Goal: Communication & Community: Connect with others

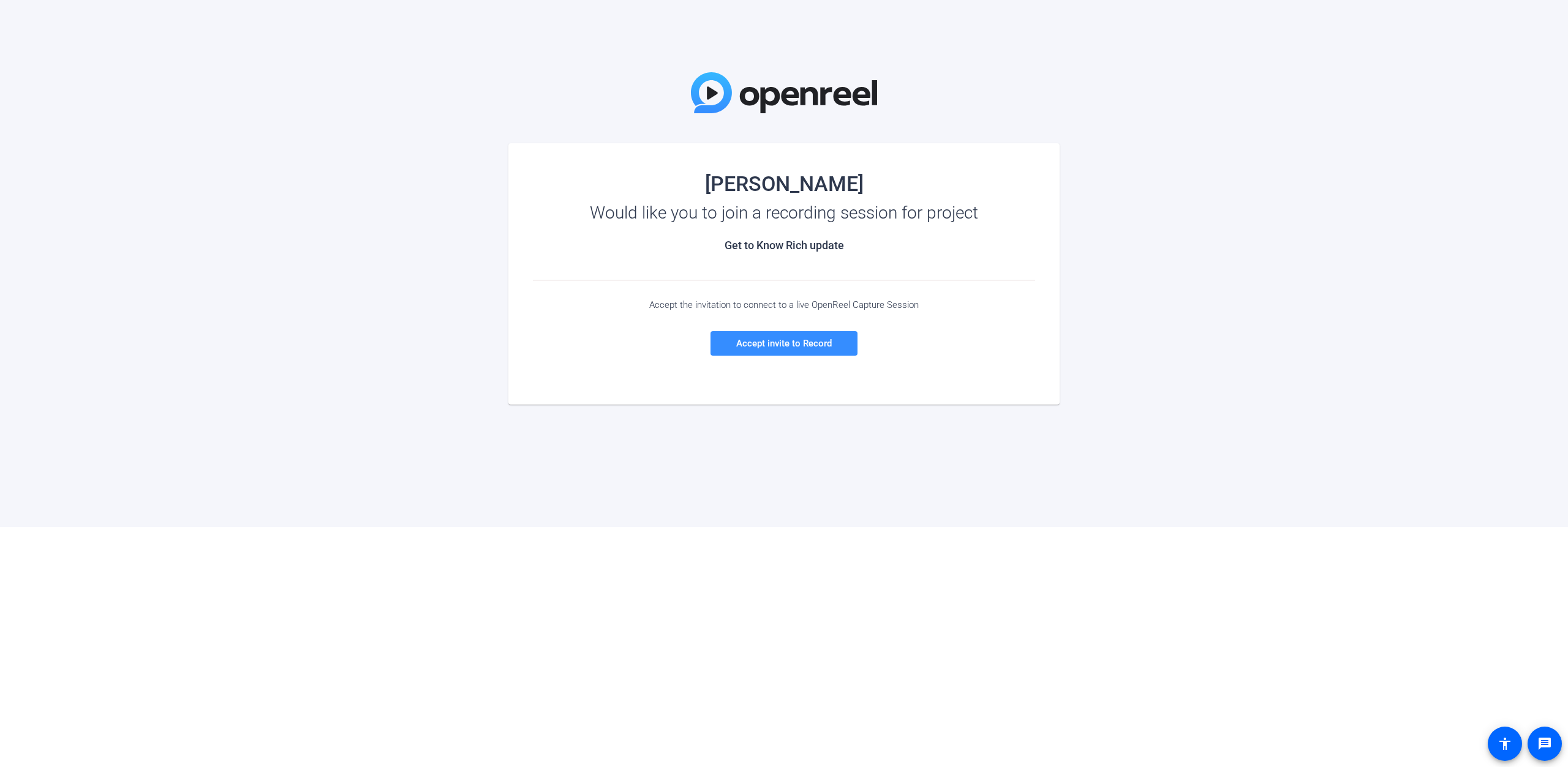
click at [858, 109] on img at bounding box center [784, 93] width 186 height 41
click at [810, 348] on span "Accept invite to Record" at bounding box center [784, 343] width 96 height 11
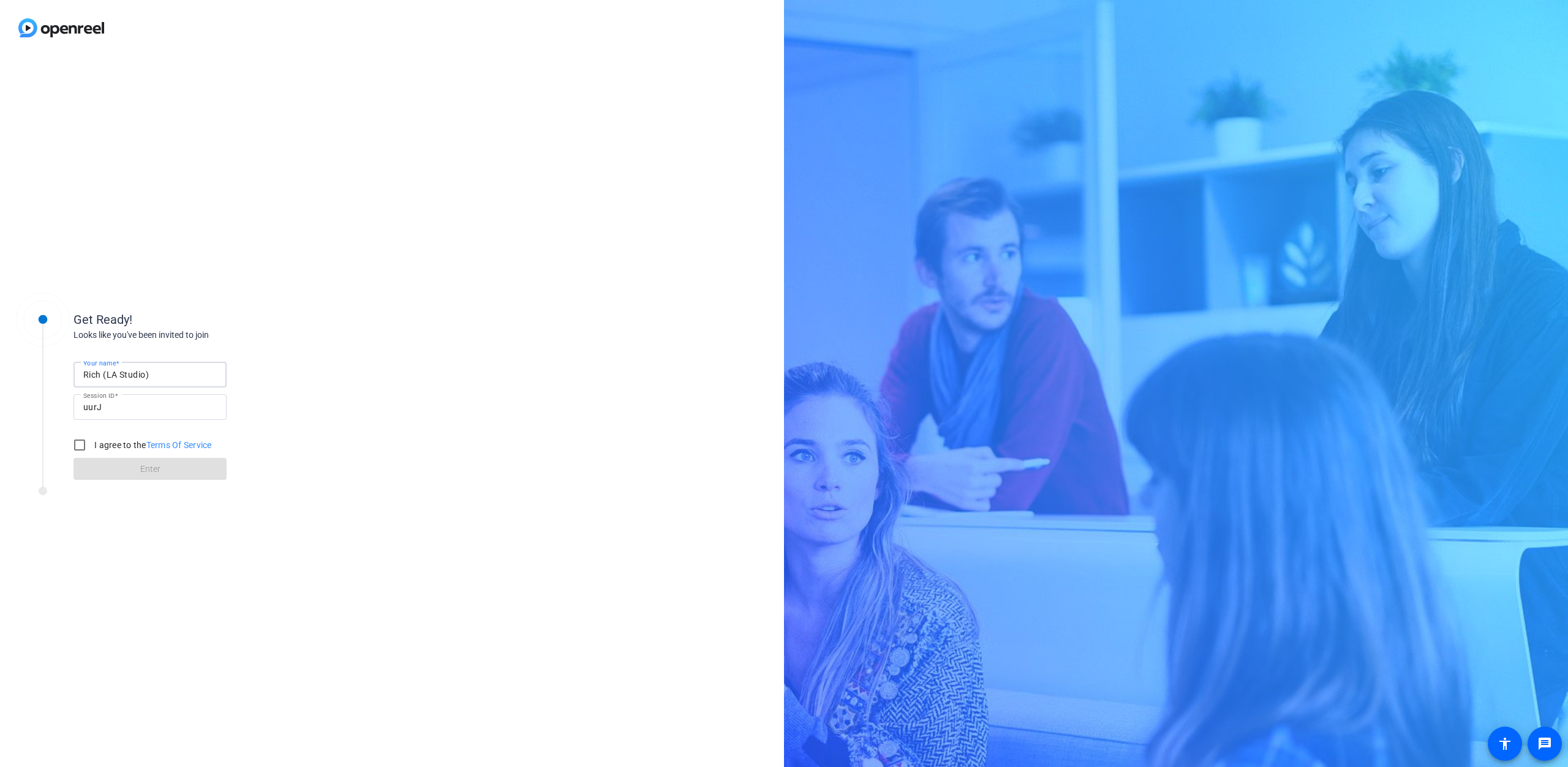
drag, startPoint x: 185, startPoint y: 374, endPoint x: 118, endPoint y: 372, distance: 67.0
click at [102, 369] on input "Rich (LA Studio)" at bounding box center [150, 374] width 134 height 15
type input "Rich"
click at [85, 447] on input "I agree to the Terms Of Service" at bounding box center [80, 445] width 25 height 25
checkbox input "true"
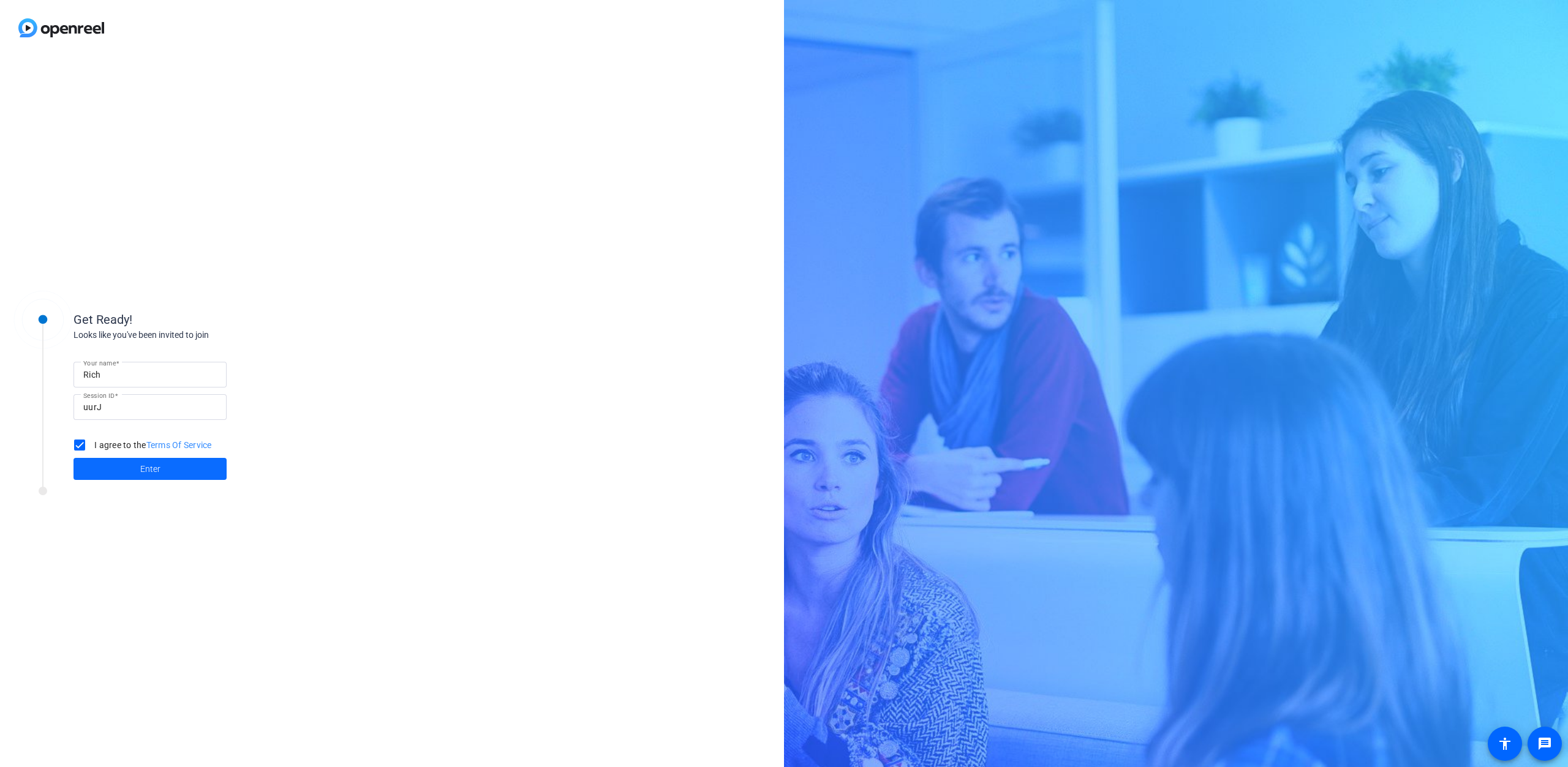
click at [128, 474] on span at bounding box center [150, 469] width 153 height 29
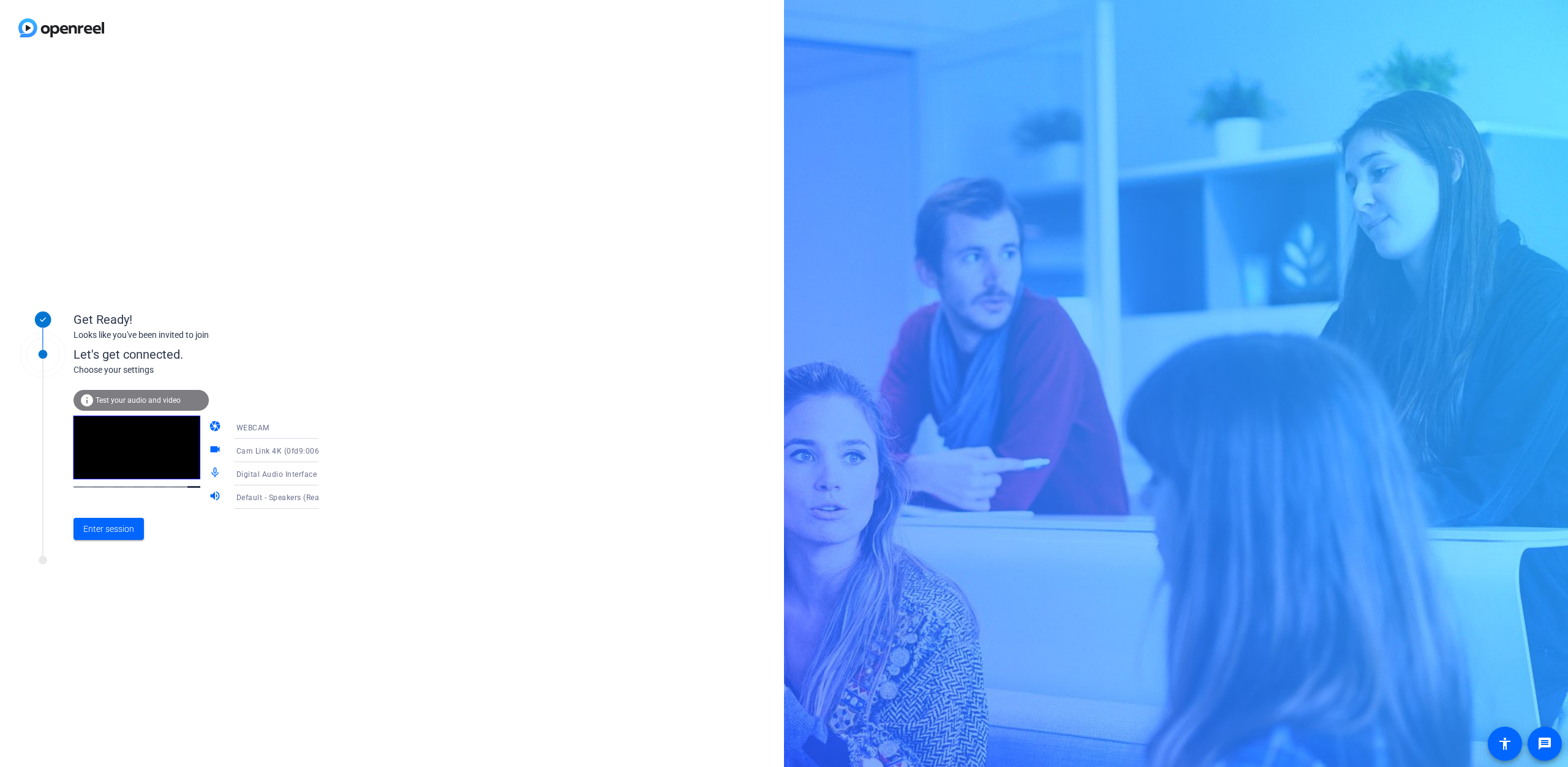
click at [297, 433] on div "WEBCAM" at bounding box center [283, 428] width 92 height 15
click at [375, 416] on div at bounding box center [784, 383] width 1568 height 767
click at [293, 455] on span "Cam Link 4K (0fd9:0066)" at bounding box center [282, 452] width 91 height 9
click at [420, 452] on div at bounding box center [784, 383] width 1568 height 767
click at [288, 482] on div "Digital Audio Interface (Cam Link 4K) (0fd9:0066)" at bounding box center [283, 474] width 92 height 15
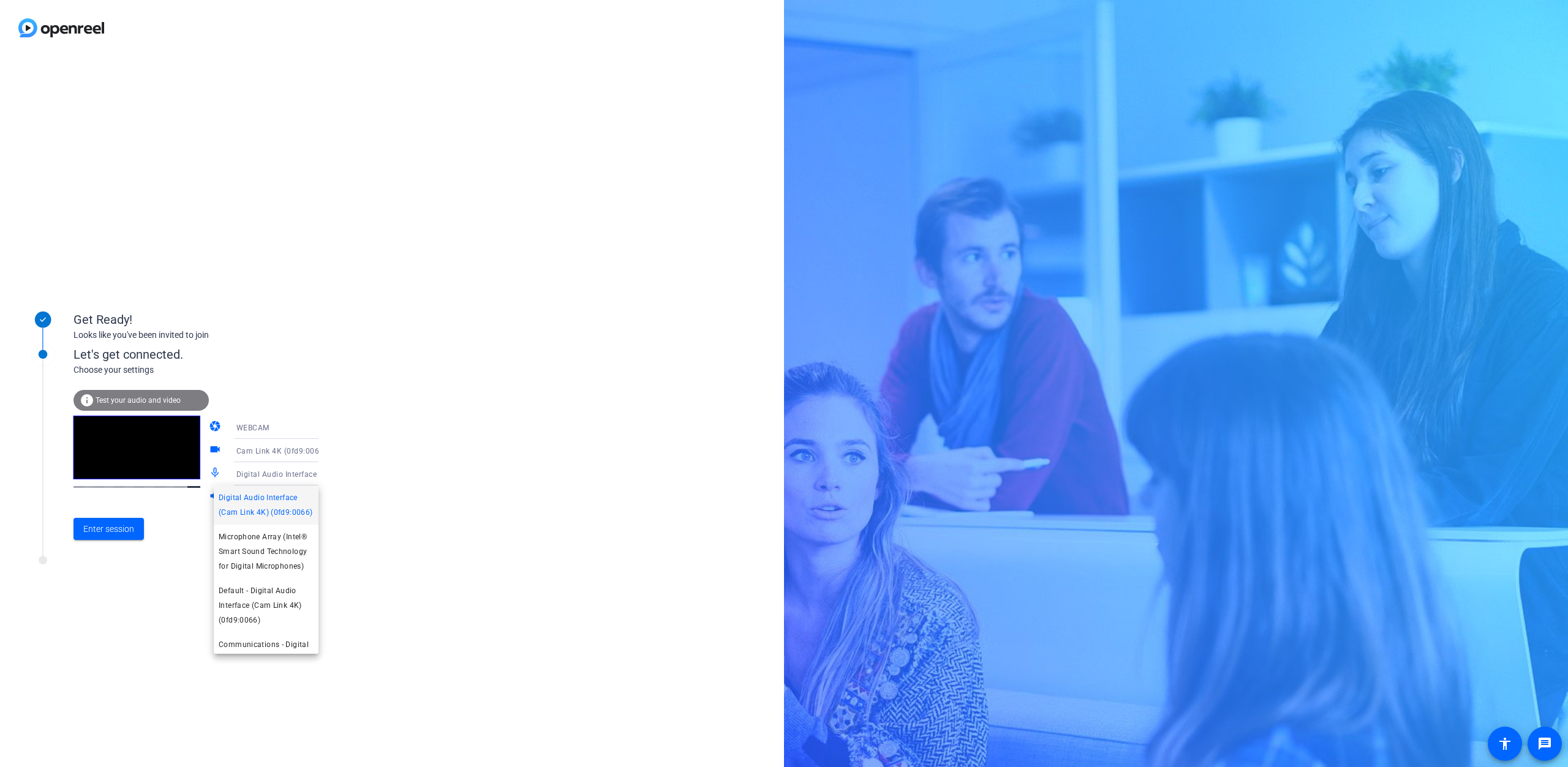
click at [410, 479] on div at bounding box center [784, 383] width 1568 height 767
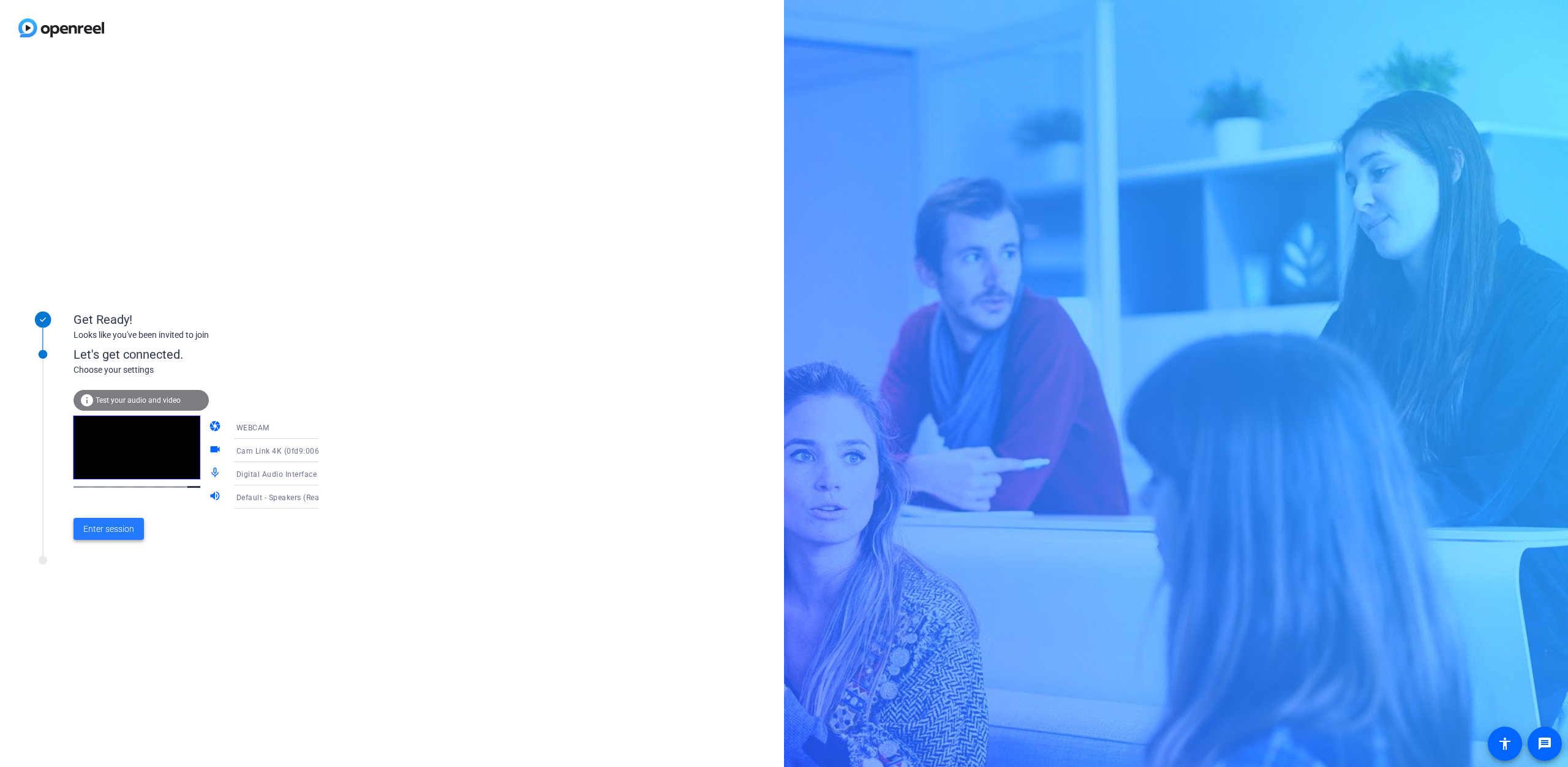
click at [97, 536] on span at bounding box center [109, 529] width 71 height 29
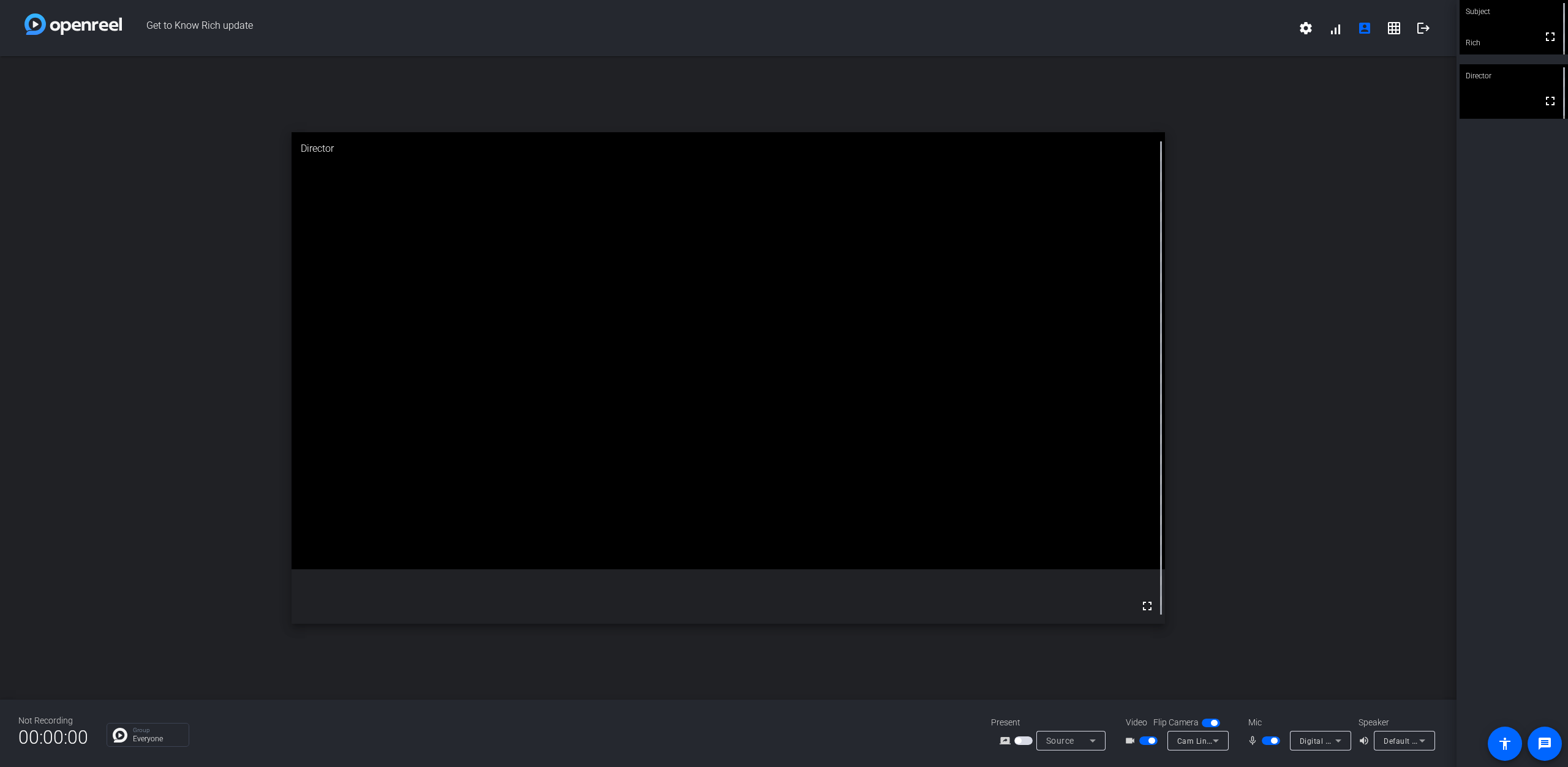
click at [1318, 301] on div "open_in_new Director fullscreen" at bounding box center [728, 378] width 1456 height 644
click at [1377, 551] on div "open_in_new Director fullscreen" at bounding box center [728, 378] width 1456 height 644
click at [1358, 528] on div "open_in_new Director fullscreen" at bounding box center [728, 378] width 1456 height 644
click at [1332, 28] on span at bounding box center [1335, 28] width 29 height 29
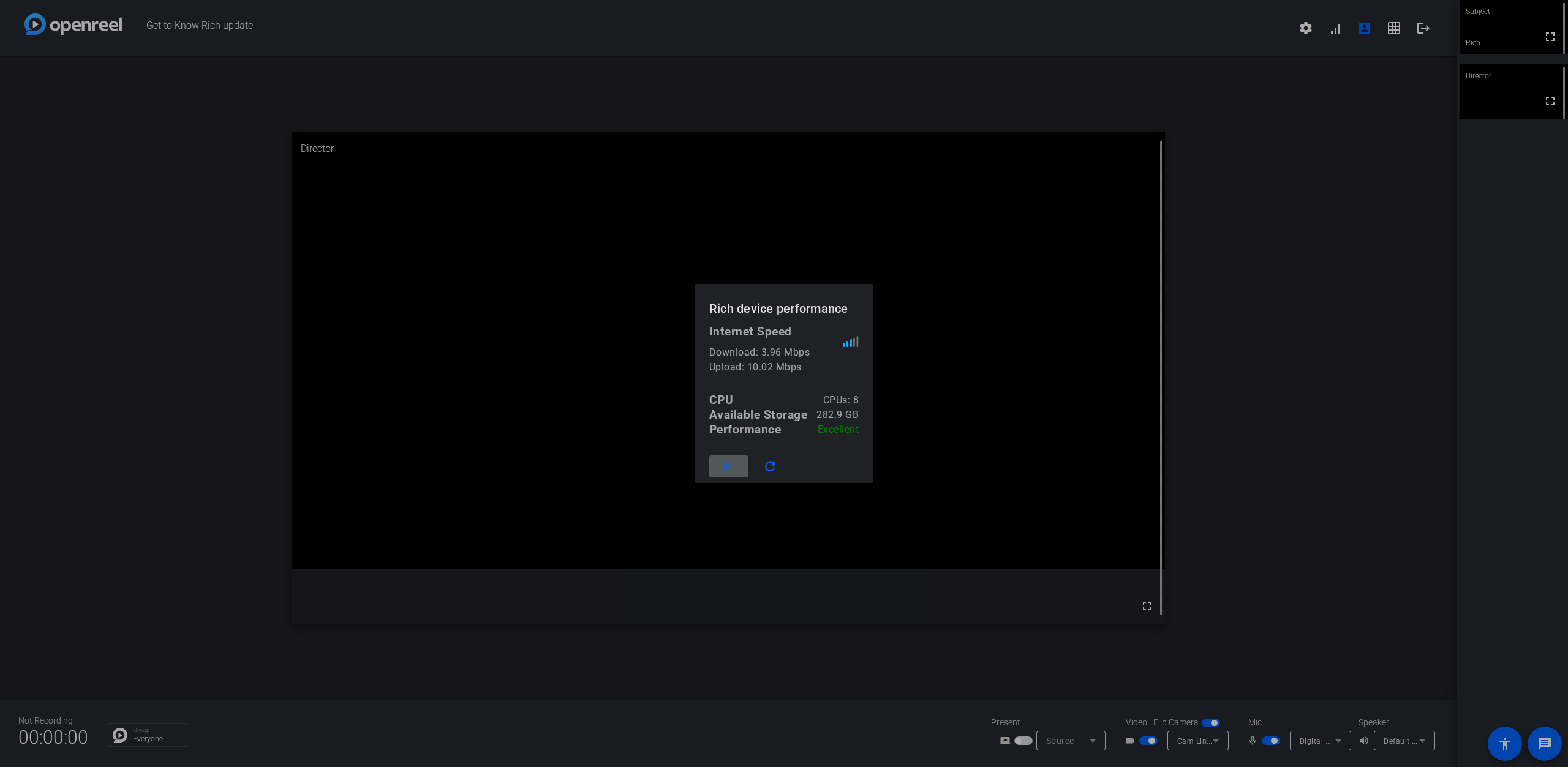
click at [1358, 345] on div at bounding box center [784, 383] width 1568 height 767
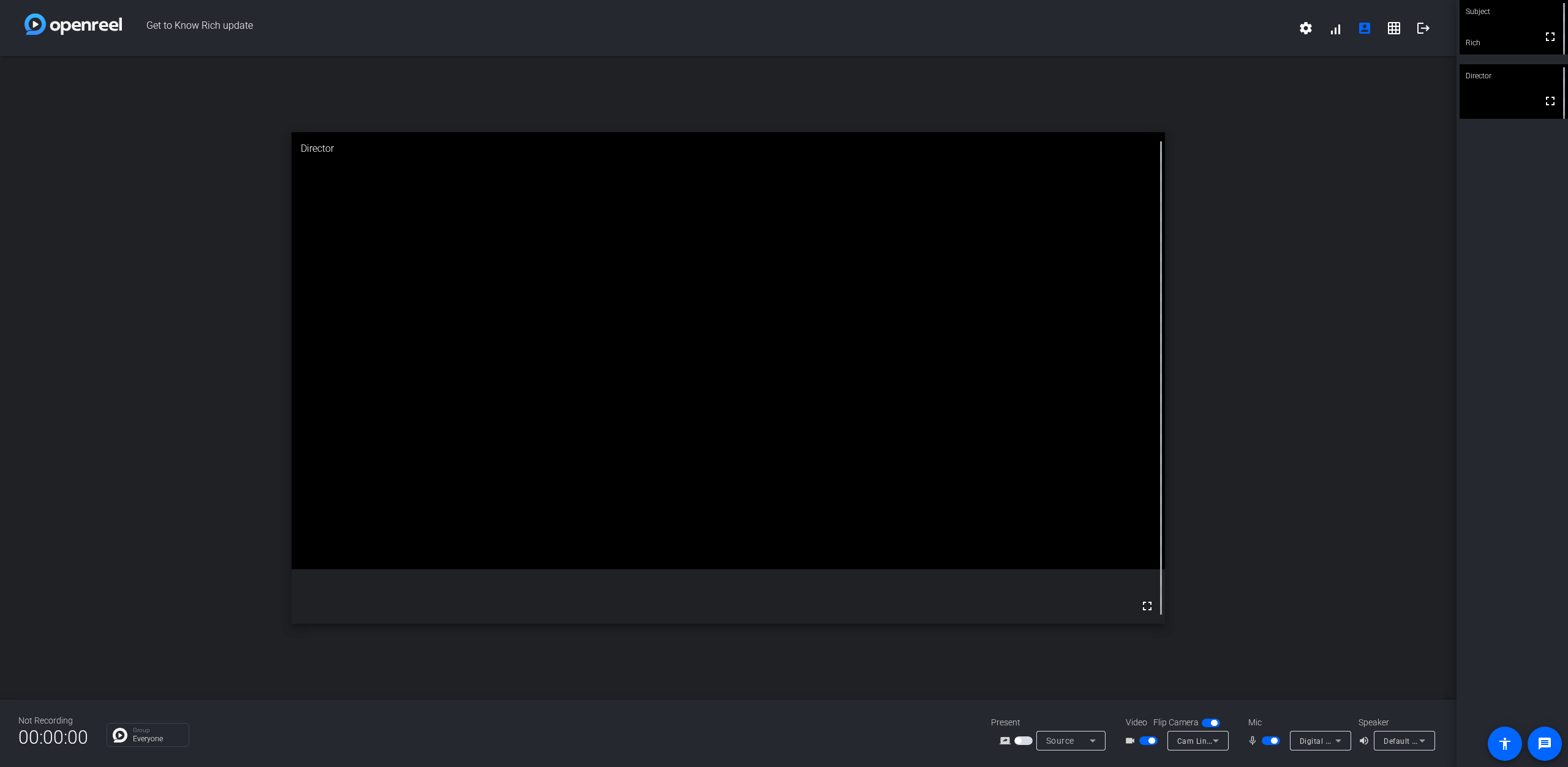
click at [1358, 345] on div "open_in_new Director fullscreen" at bounding box center [728, 378] width 1456 height 644
click at [1416, 536] on div "open_in_new Director fullscreen" at bounding box center [728, 378] width 1456 height 644
click at [1406, 478] on div "open_in_new Director fullscreen" at bounding box center [728, 378] width 1456 height 644
click at [774, 284] on video at bounding box center [728, 350] width 874 height 436
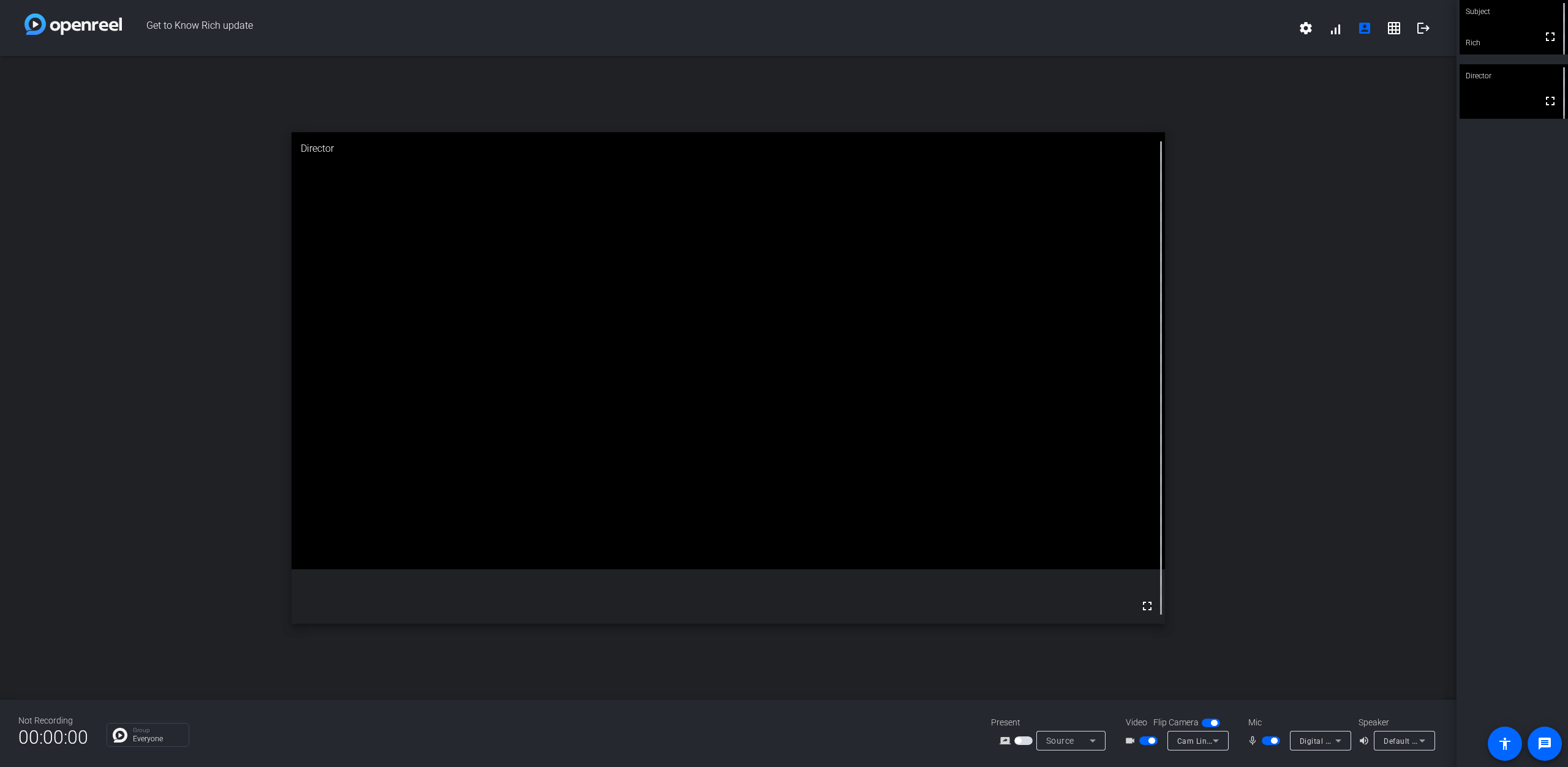
click at [610, 561] on video at bounding box center [728, 350] width 874 height 436
click at [1342, 36] on span at bounding box center [1335, 28] width 29 height 29
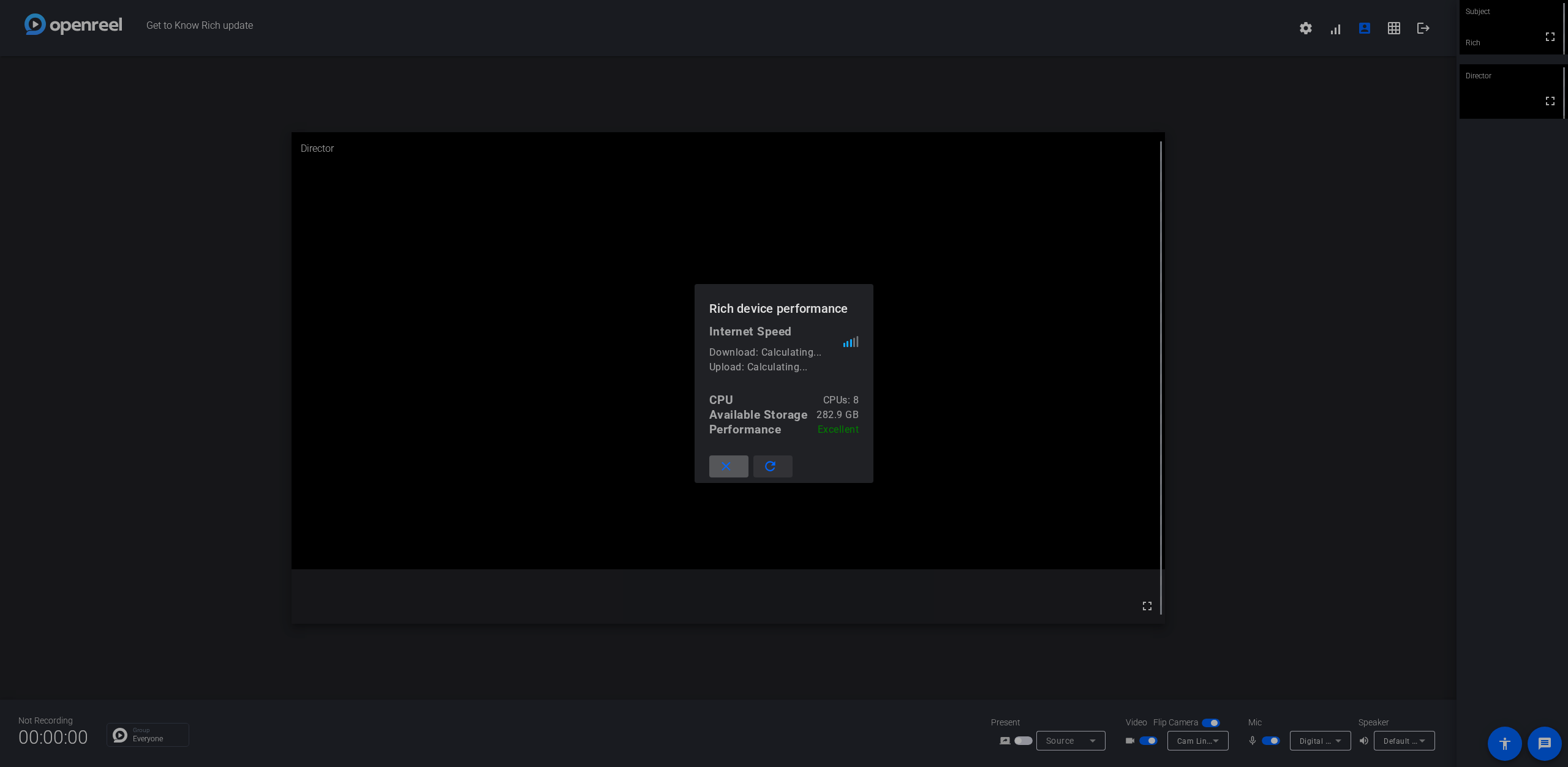
click at [768, 469] on mat-icon "refresh" at bounding box center [770, 466] width 15 height 15
click at [1331, 399] on div at bounding box center [784, 383] width 1568 height 767
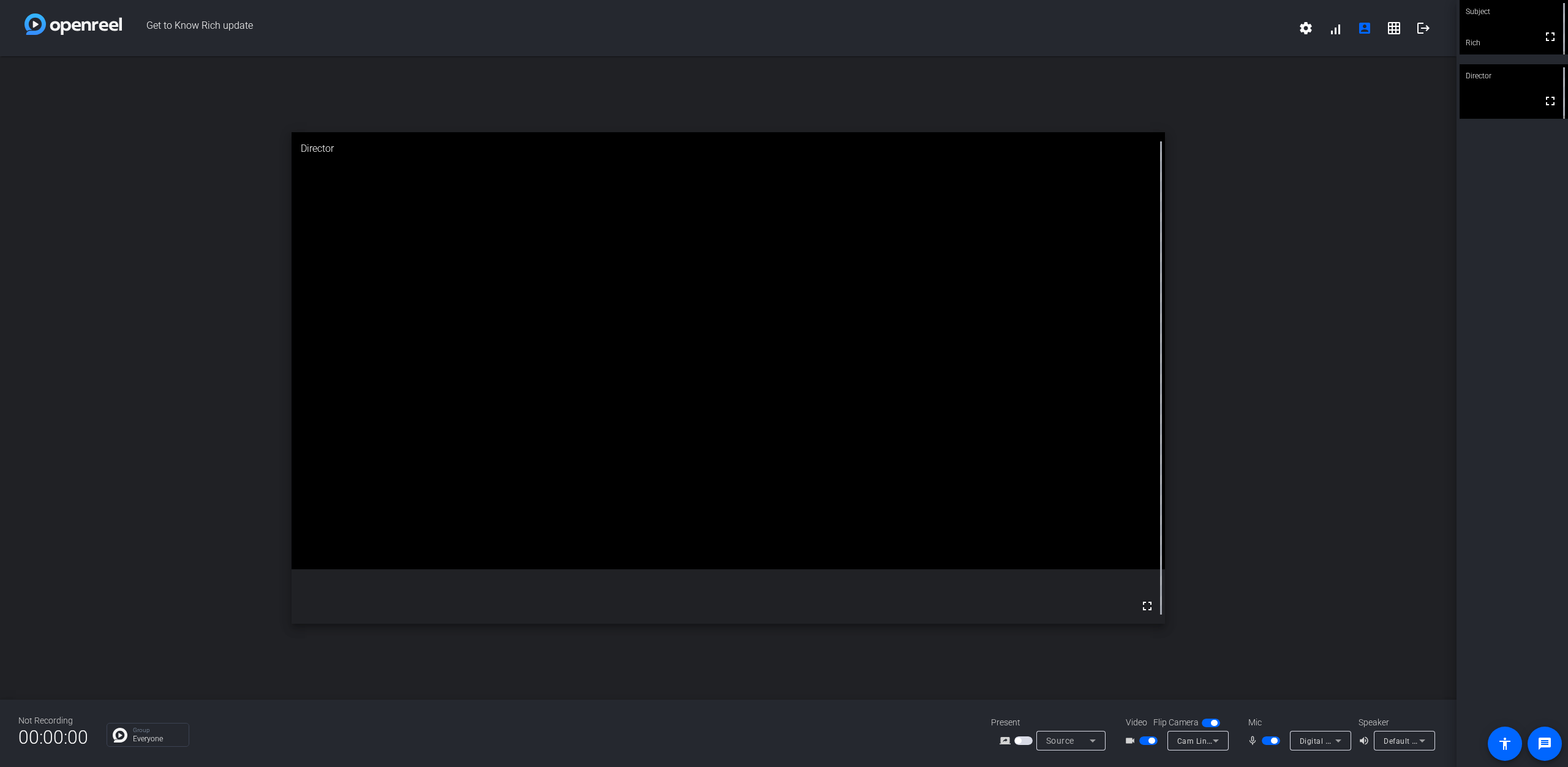
click at [1269, 395] on div "open_in_new Director fullscreen" at bounding box center [728, 378] width 1456 height 644
click at [1294, 336] on div "open_in_new Director fullscreen" at bounding box center [728, 378] width 1456 height 644
click at [1294, 325] on div "open_in_new Director fullscreen" at bounding box center [728, 378] width 1456 height 644
click at [1336, 33] on span at bounding box center [1335, 28] width 29 height 29
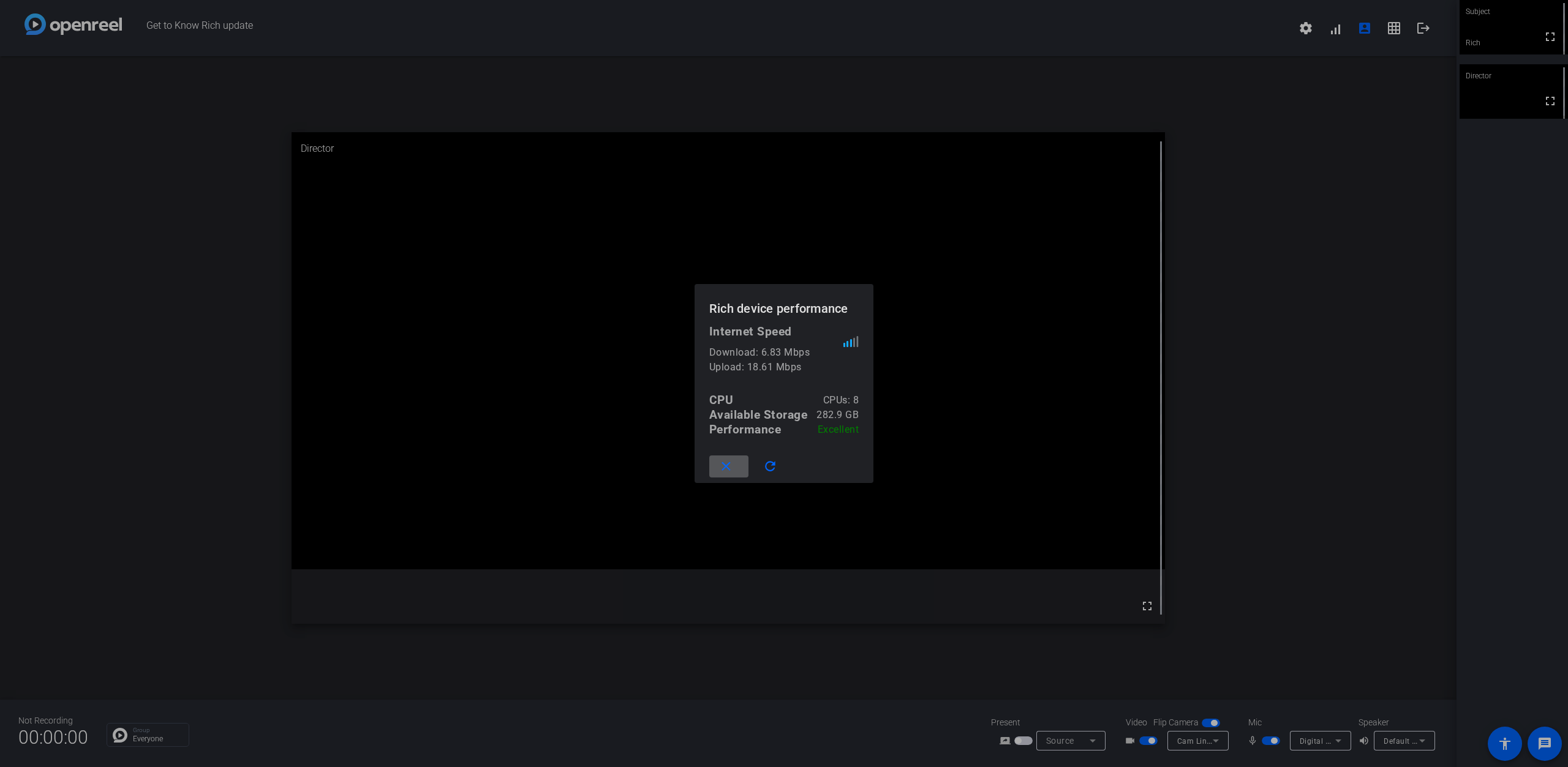
click at [826, 371] on div "Upload: 18.61 Mbps" at bounding box center [777, 367] width 135 height 15
click at [776, 473] on mat-icon "refresh" at bounding box center [770, 466] width 15 height 15
click at [802, 401] on div "CPU CPUs: 8" at bounding box center [785, 401] width 150 height 15
click at [1327, 315] on div at bounding box center [784, 383] width 1568 height 767
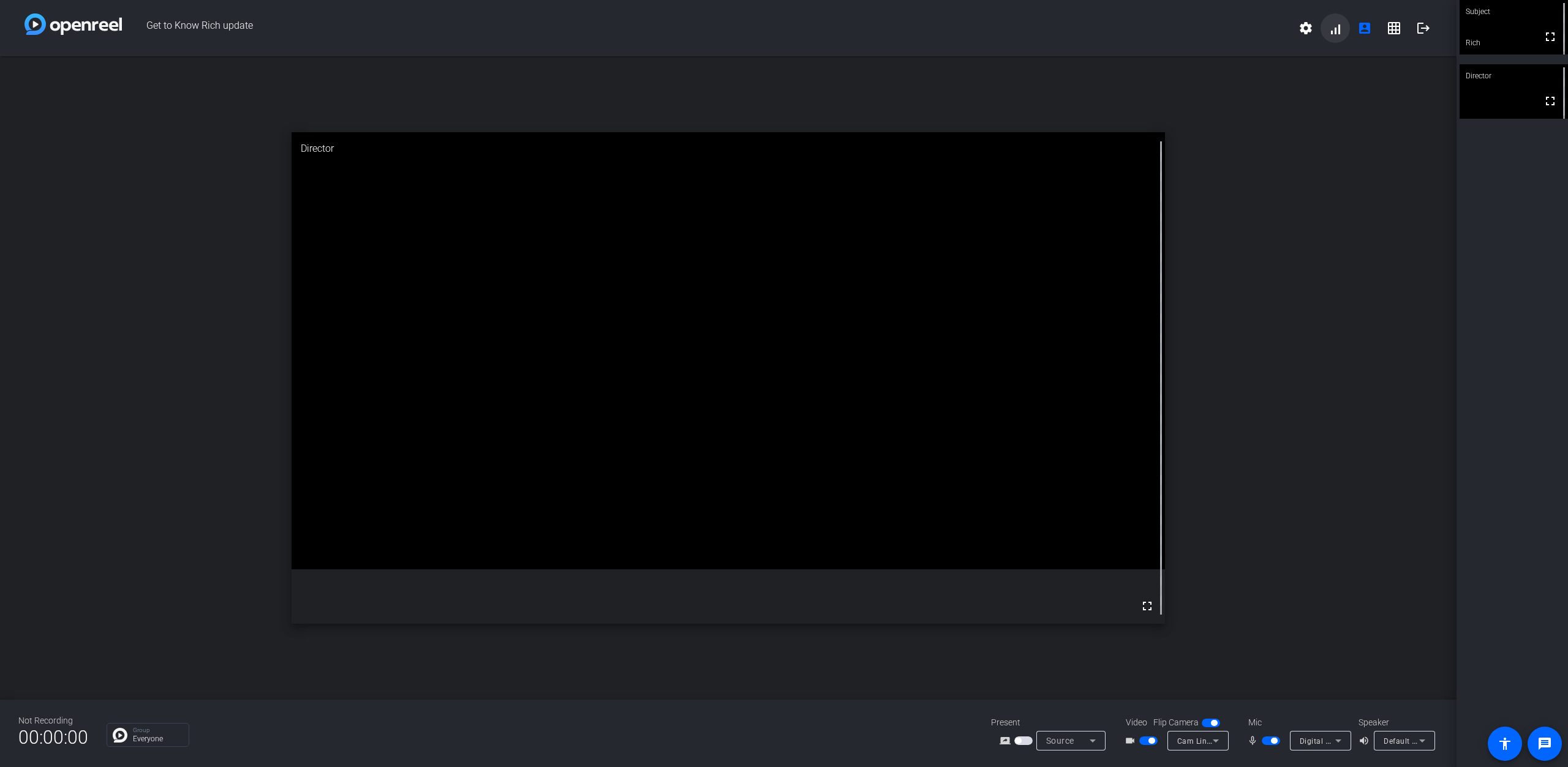
click at [1339, 30] on span at bounding box center [1335, 28] width 29 height 29
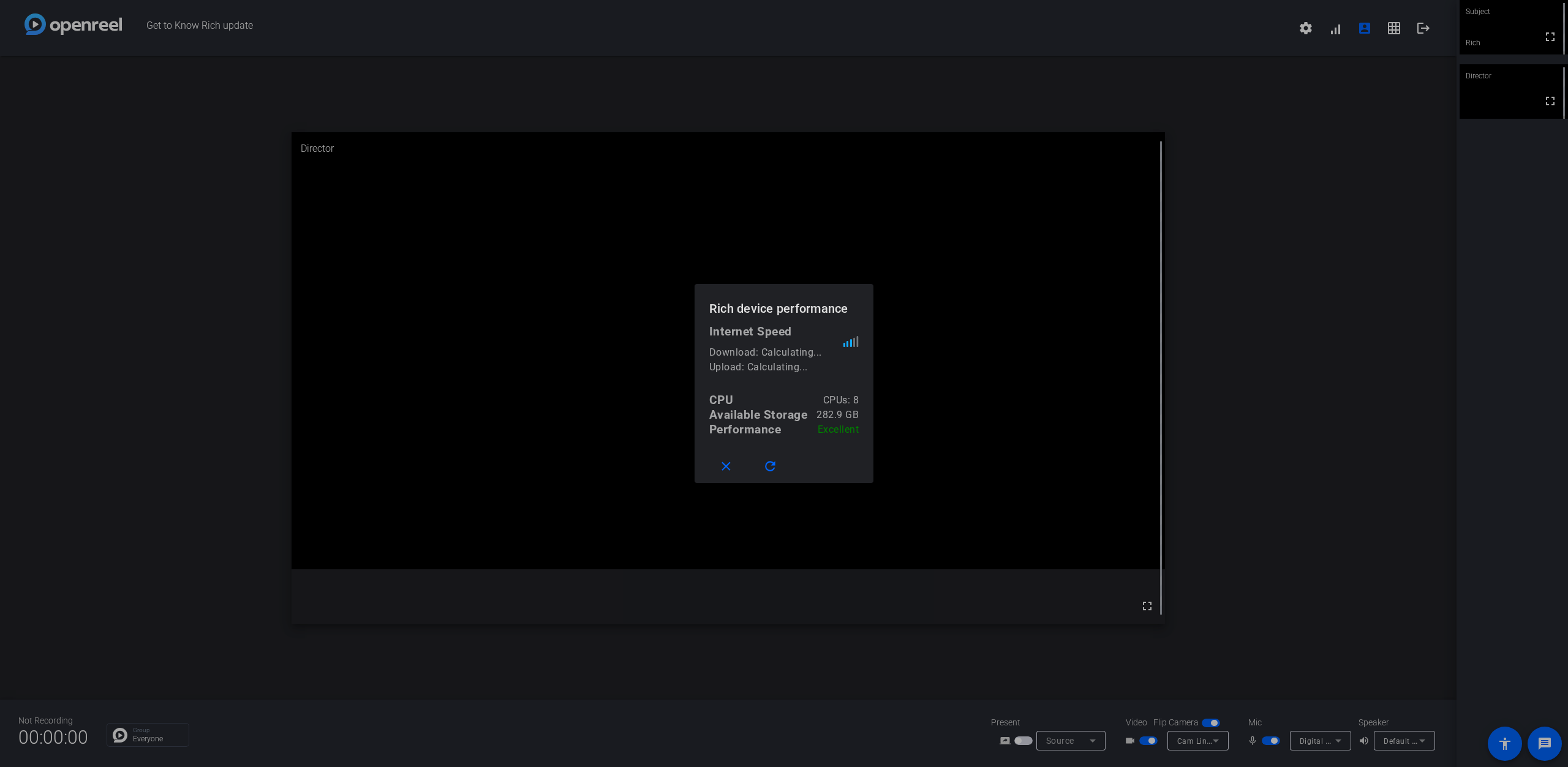
click at [1321, 155] on div at bounding box center [784, 383] width 1568 height 767
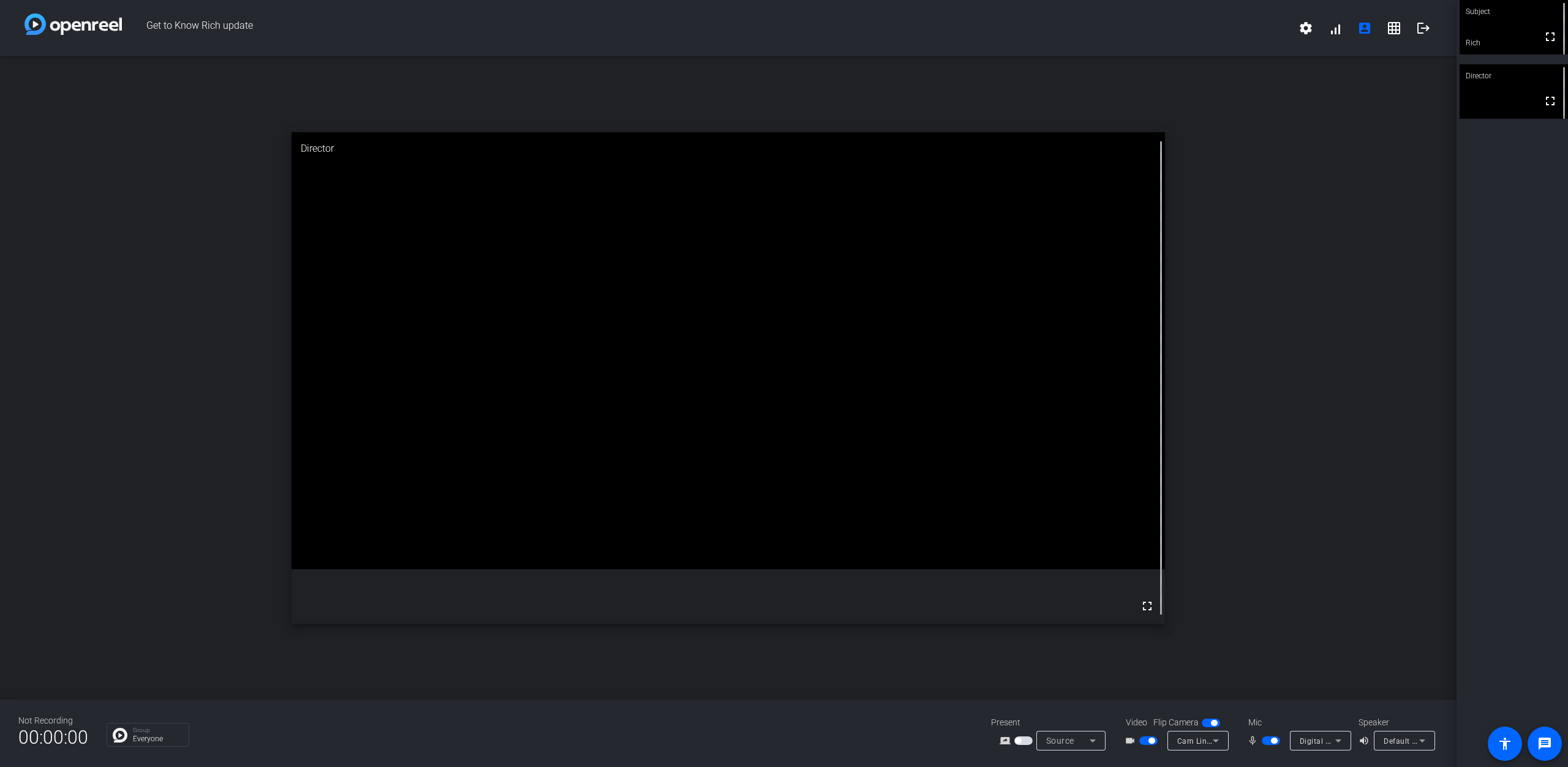
click at [1386, 504] on div "open_in_new Director fullscreen" at bounding box center [728, 378] width 1456 height 644
click at [1378, 482] on div "open_in_new Director fullscreen" at bounding box center [728, 378] width 1456 height 644
click at [1241, 400] on div "open_in_new Director fullscreen" at bounding box center [728, 378] width 1456 height 644
click at [1293, 301] on div "open_in_new Director fullscreen" at bounding box center [728, 378] width 1456 height 644
click at [1281, 310] on div "open_in_new Director fullscreen" at bounding box center [728, 378] width 1456 height 644
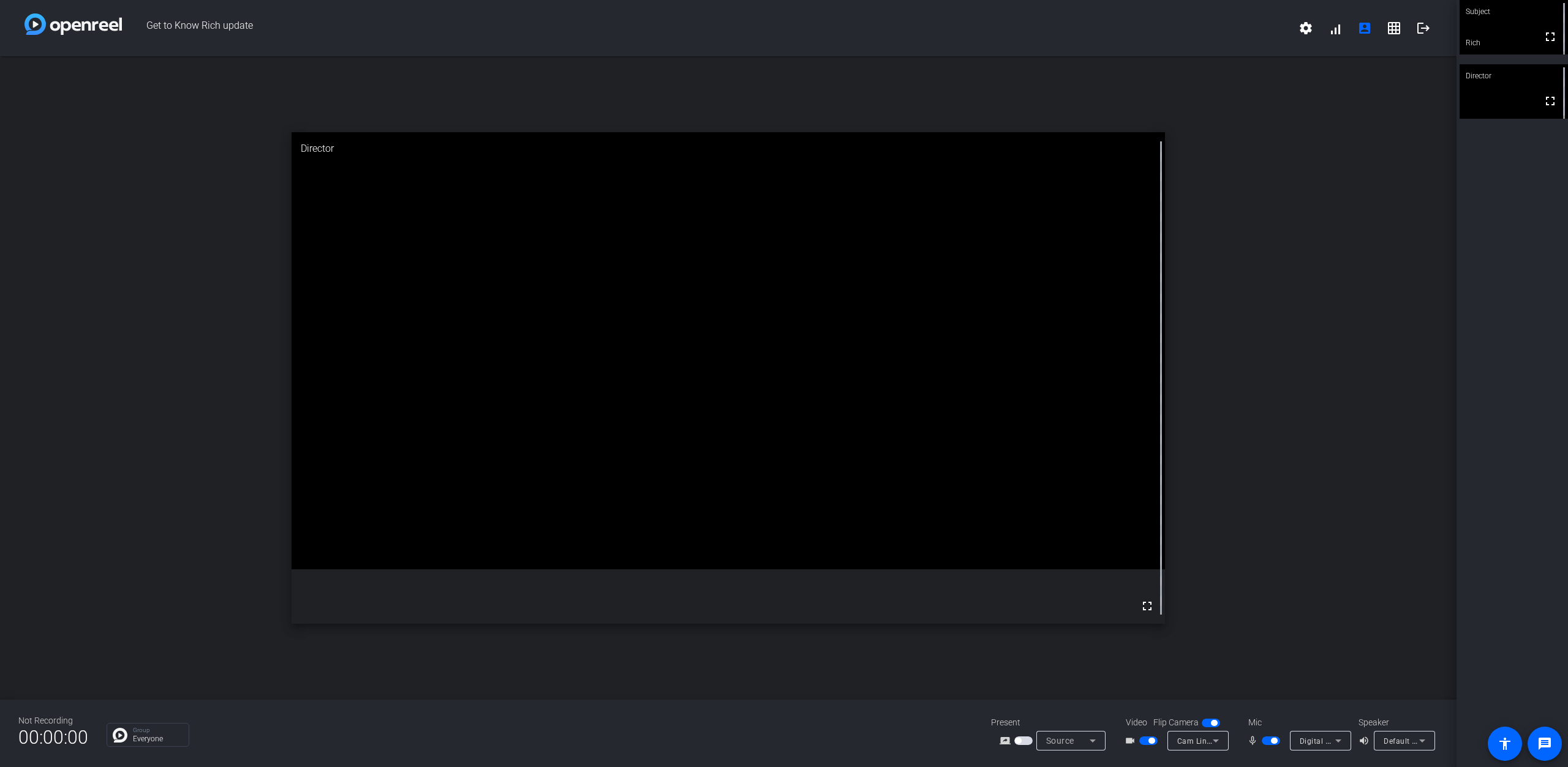
click at [1272, 299] on div "open_in_new Director fullscreen" at bounding box center [728, 378] width 1456 height 644
click at [1272, 295] on div "open_in_new Director fullscreen" at bounding box center [728, 378] width 1456 height 644
click at [1271, 293] on div "open_in_new Director fullscreen" at bounding box center [728, 378] width 1456 height 644
click at [1271, 299] on div "open_in_new Director fullscreen" at bounding box center [728, 378] width 1456 height 644
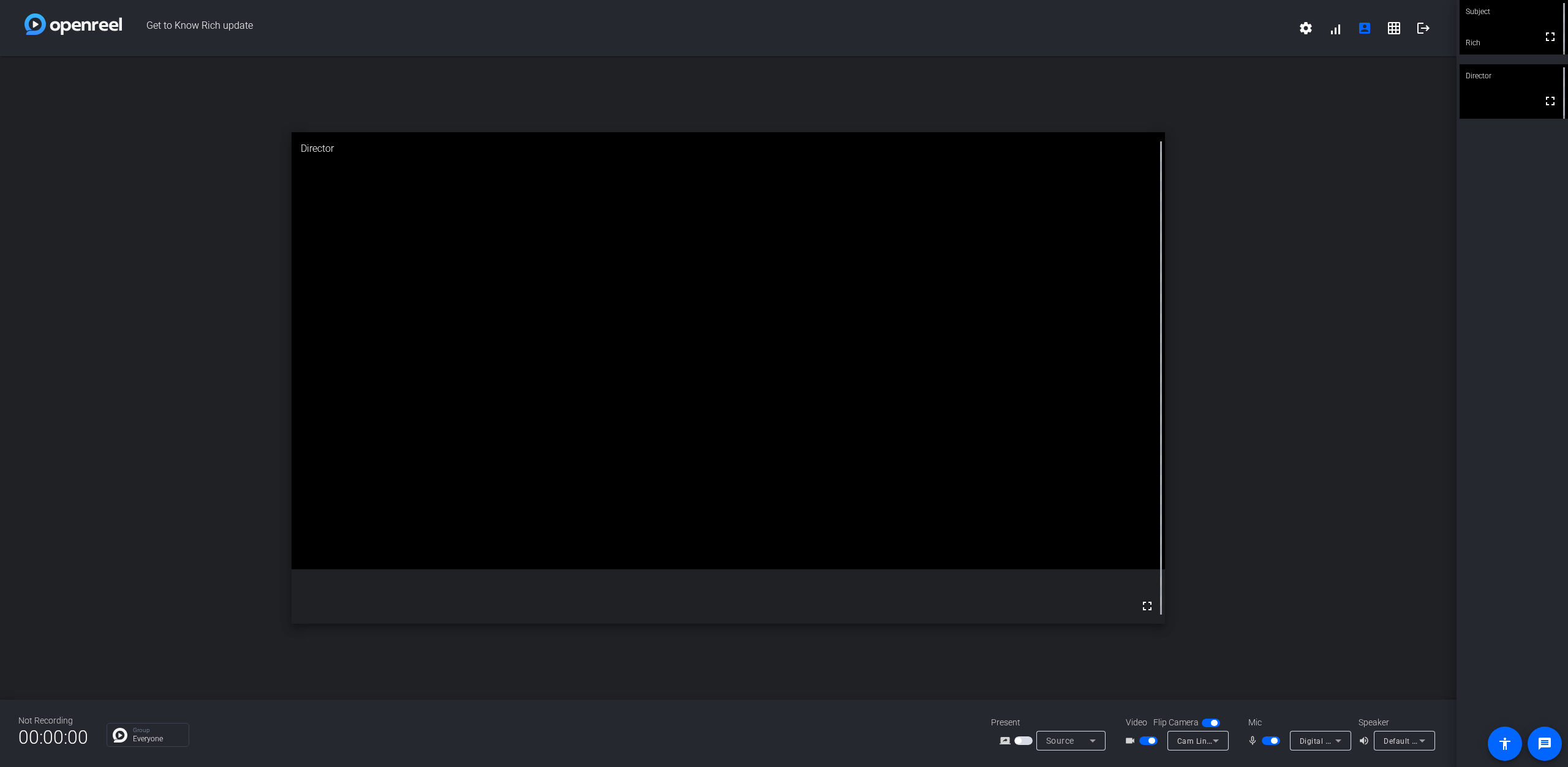
click at [1324, 304] on div "open_in_new Director fullscreen" at bounding box center [728, 378] width 1456 height 644
click at [1440, 379] on div "open_in_new Director fullscreen" at bounding box center [728, 378] width 1456 height 644
click at [1385, 331] on div "open_in_new Director fullscreen" at bounding box center [728, 378] width 1456 height 644
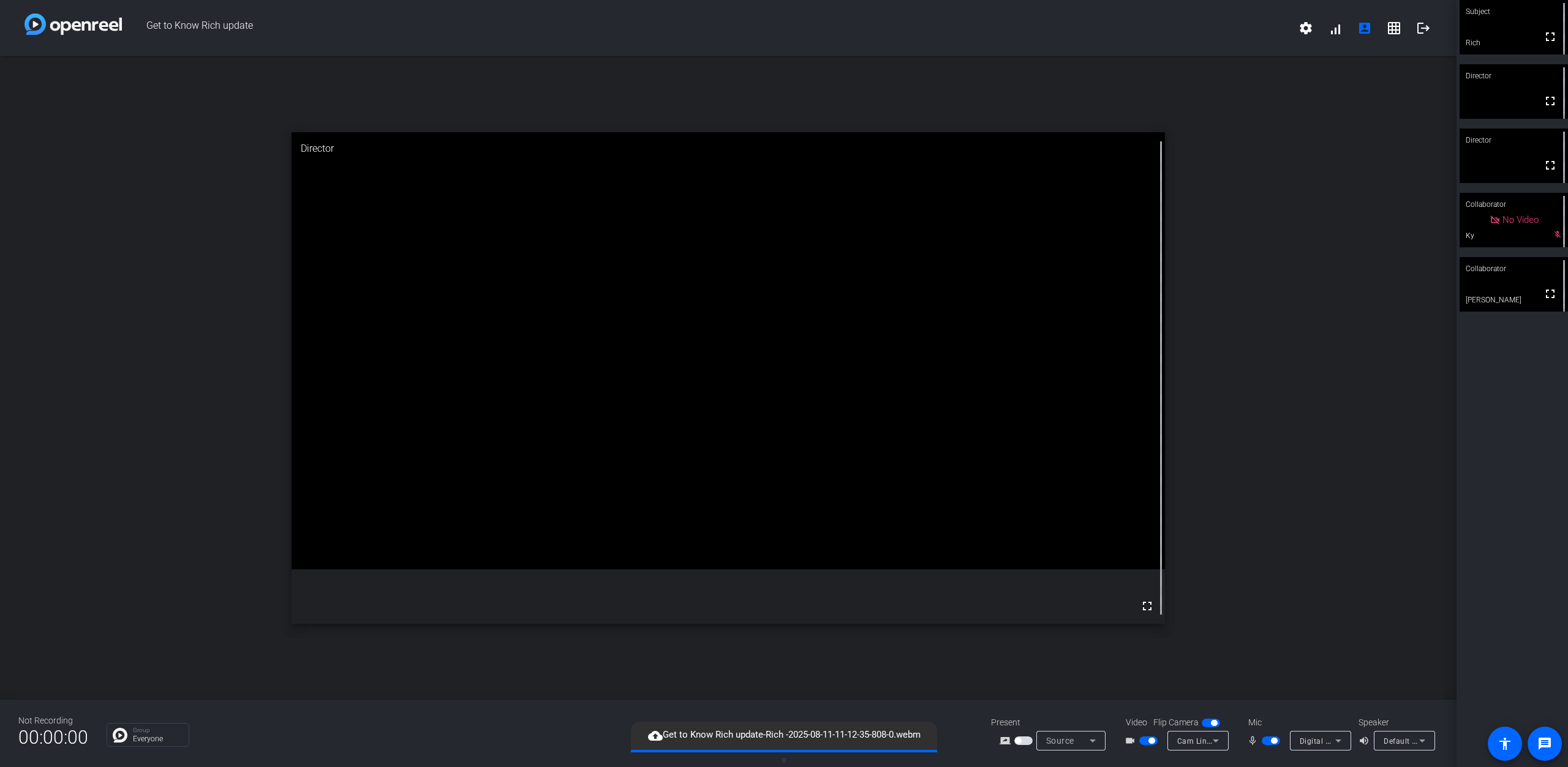
click at [655, 740] on mat-icon "cloud_upload" at bounding box center [656, 736] width 15 height 15
click at [874, 676] on div "open_in_new Director fullscreen" at bounding box center [728, 378] width 1456 height 644
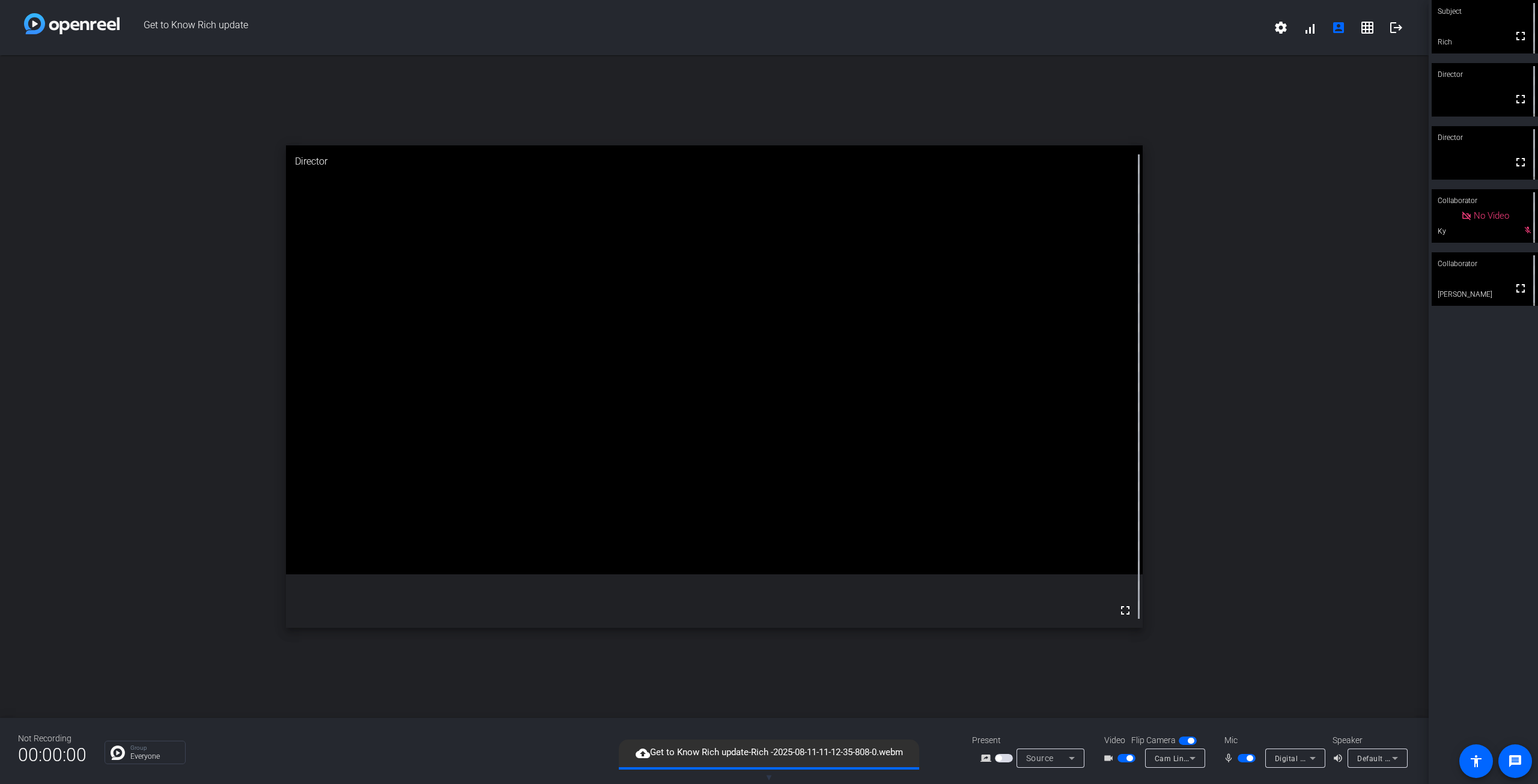
click at [1201, 402] on div "open_in_new Director fullscreen" at bounding box center [714, 387] width 1428 height 663
drag, startPoint x: 784, startPoint y: 366, endPoint x: 775, endPoint y: 368, distance: 9.2
click at [783, 367] on video at bounding box center [714, 359] width 857 height 428
